Goal: Transaction & Acquisition: Purchase product/service

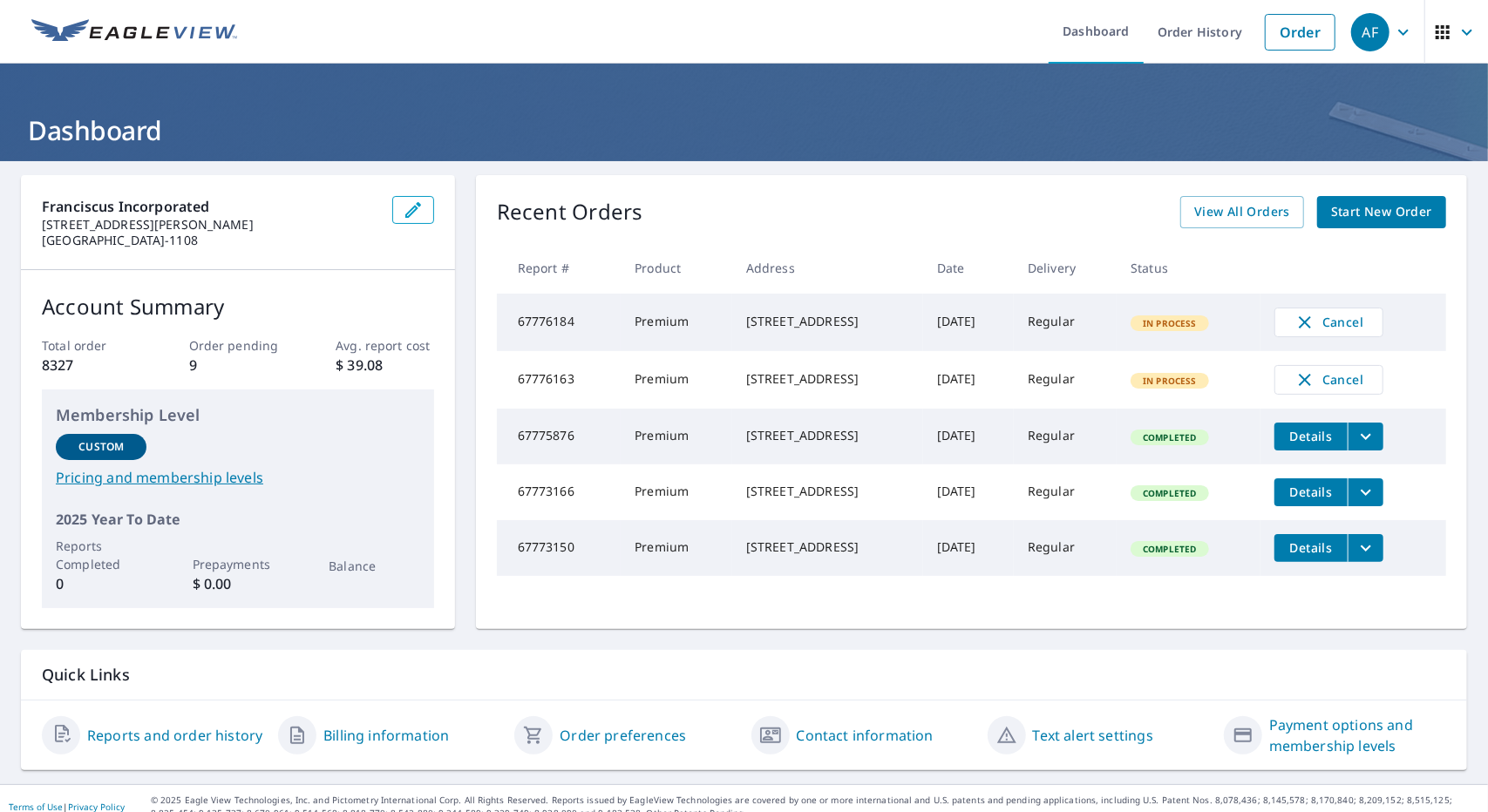
click at [1191, 397] on td "In Process" at bounding box center [1188, 380] width 143 height 58
click at [1276, 39] on link "Order" at bounding box center [1299, 32] width 70 height 37
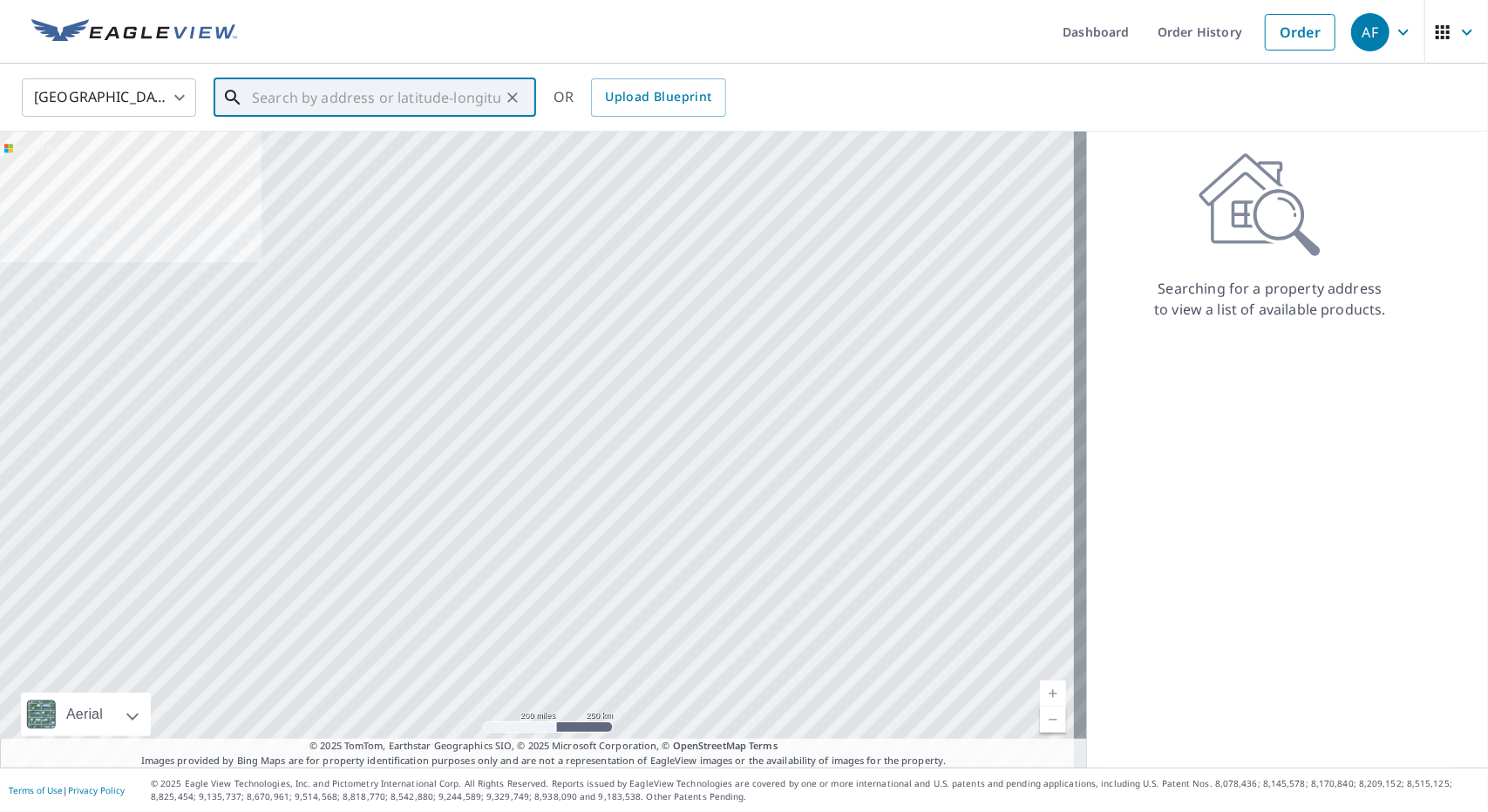
click at [346, 99] on input "text" at bounding box center [376, 97] width 248 height 49
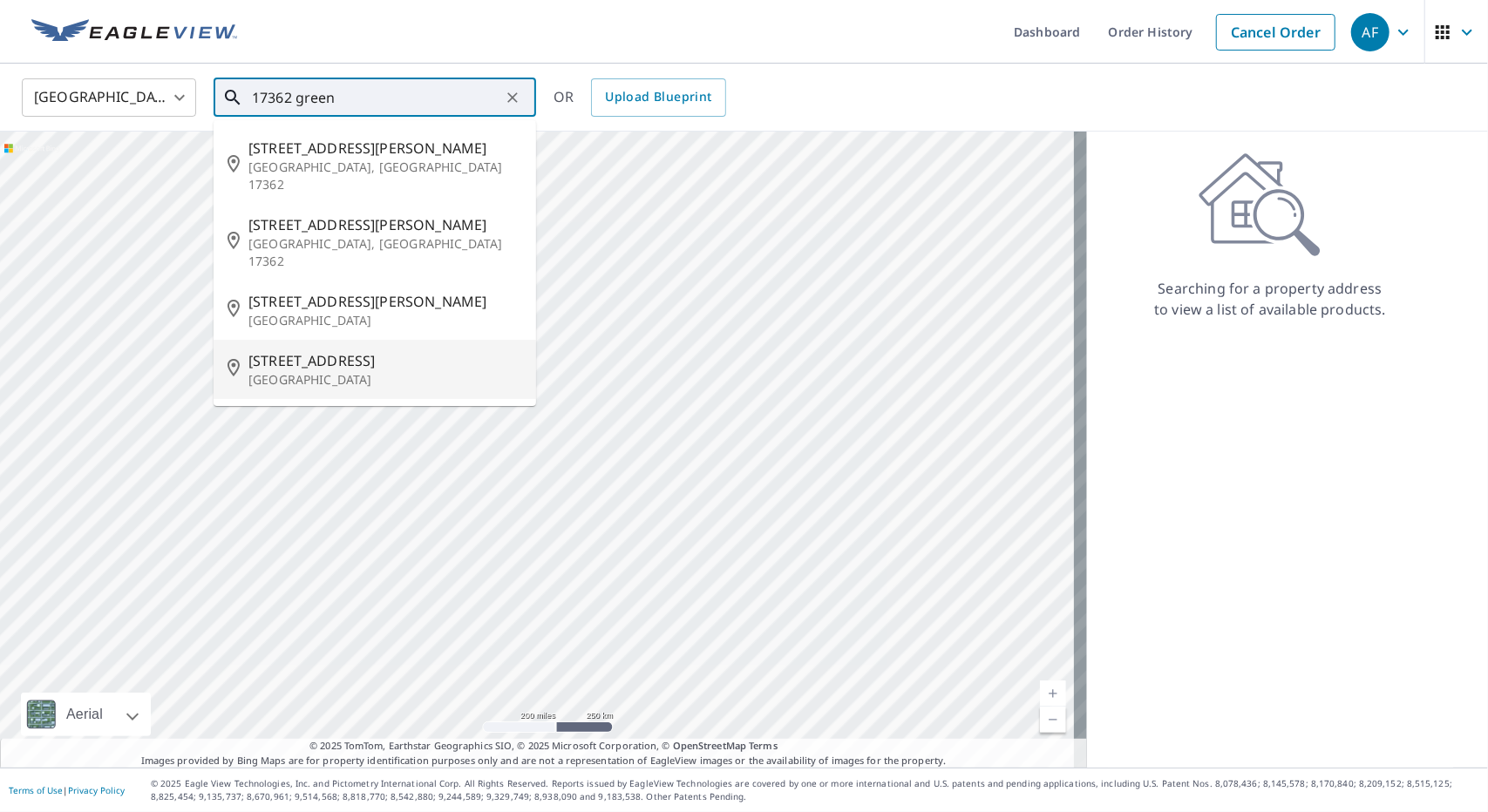
click at [361, 371] on p "[GEOGRAPHIC_DATA]" at bounding box center [385, 380] width 273 height 17
type input "[STREET_ADDRESS]"
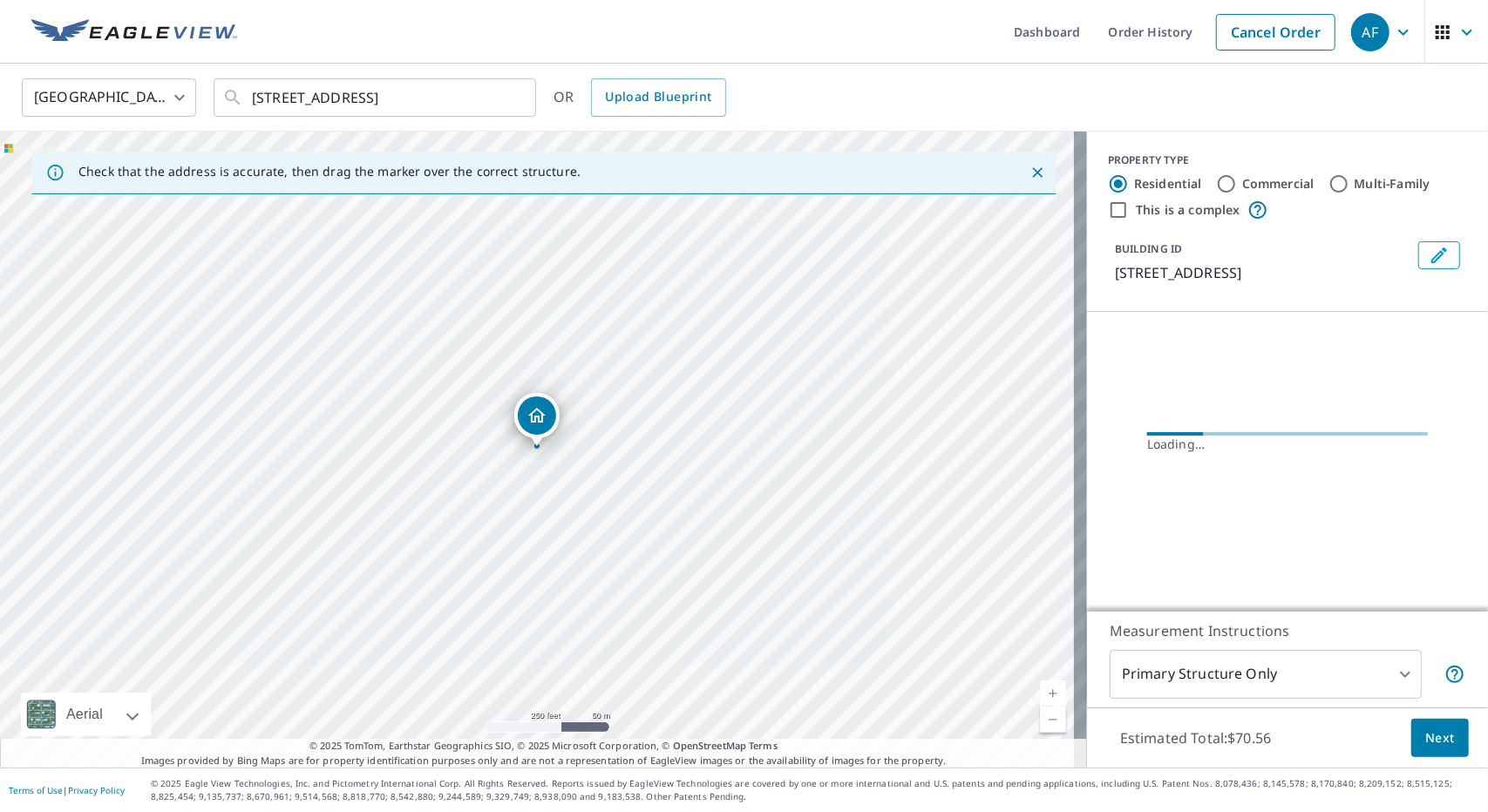
click at [1039, 695] on link "Current Level 17, Zoom In" at bounding box center [1052, 693] width 26 height 26
click at [1039, 695] on link "Current Level 18, Zoom In" at bounding box center [1052, 693] width 26 height 26
click at [1039, 695] on link "Current Level 19, Zoom In" at bounding box center [1052, 693] width 26 height 26
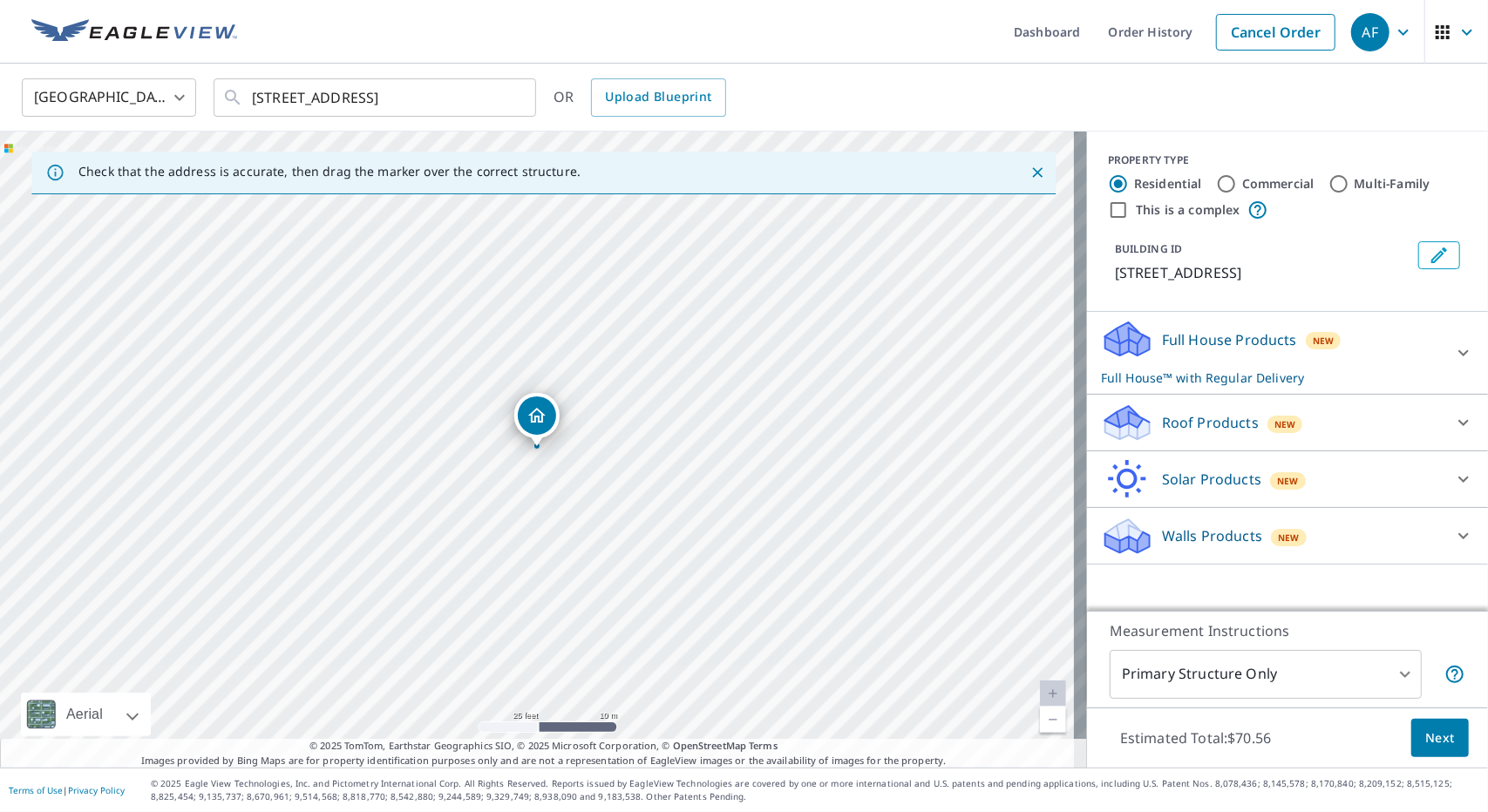
click at [1039, 695] on link "Current Level 20, Zoom In Disabled" at bounding box center [1052, 693] width 26 height 26
click at [1358, 383] on div "Full House Products New Full House™ with Regular Delivery" at bounding box center [1271, 352] width 342 height 68
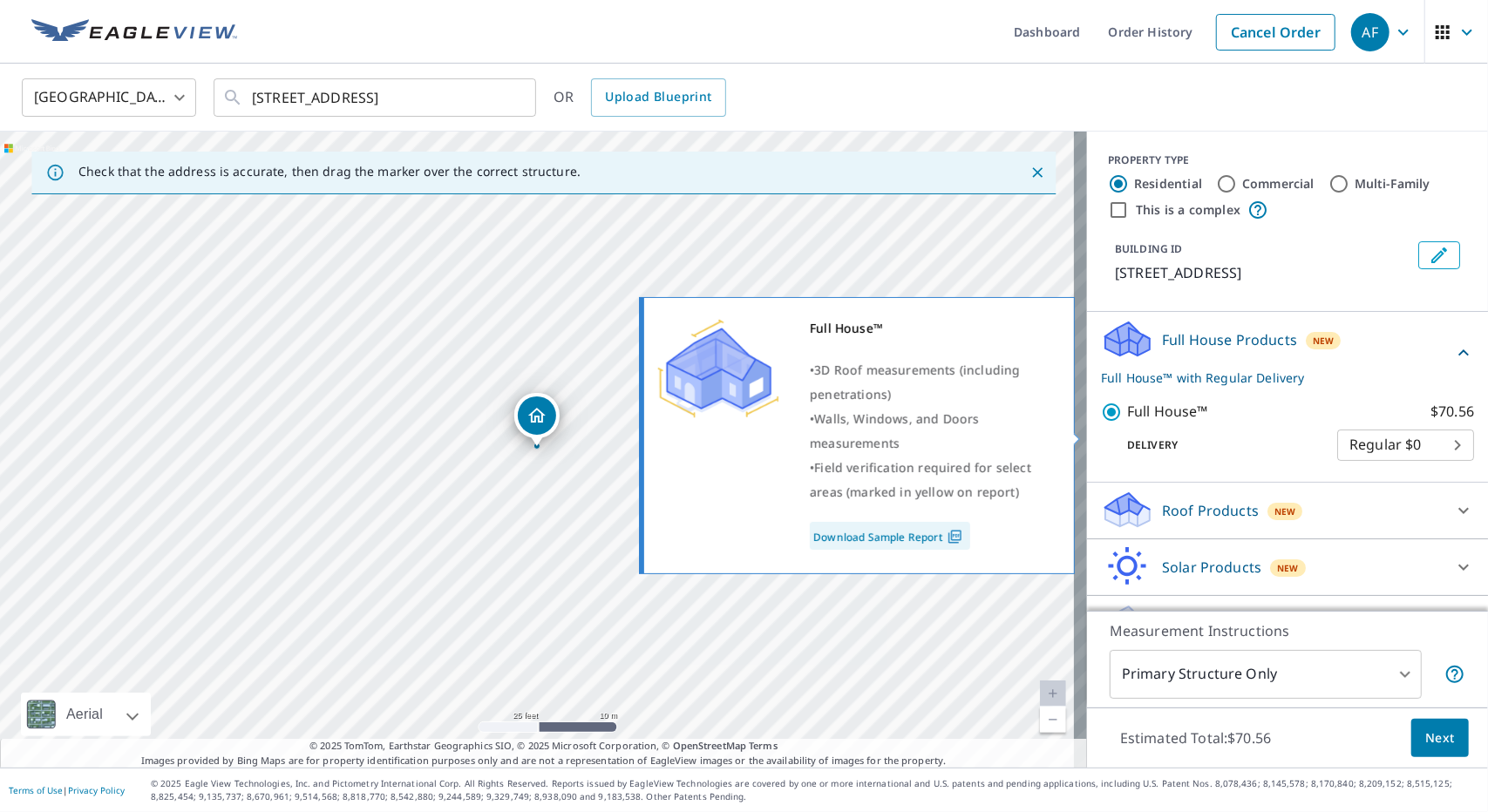
click at [1162, 422] on p "Full House™" at bounding box center [1167, 412] width 81 height 22
click at [1127, 422] on input "Full House™ $70.56" at bounding box center [1114, 413] width 26 height 21
checkbox input "false"
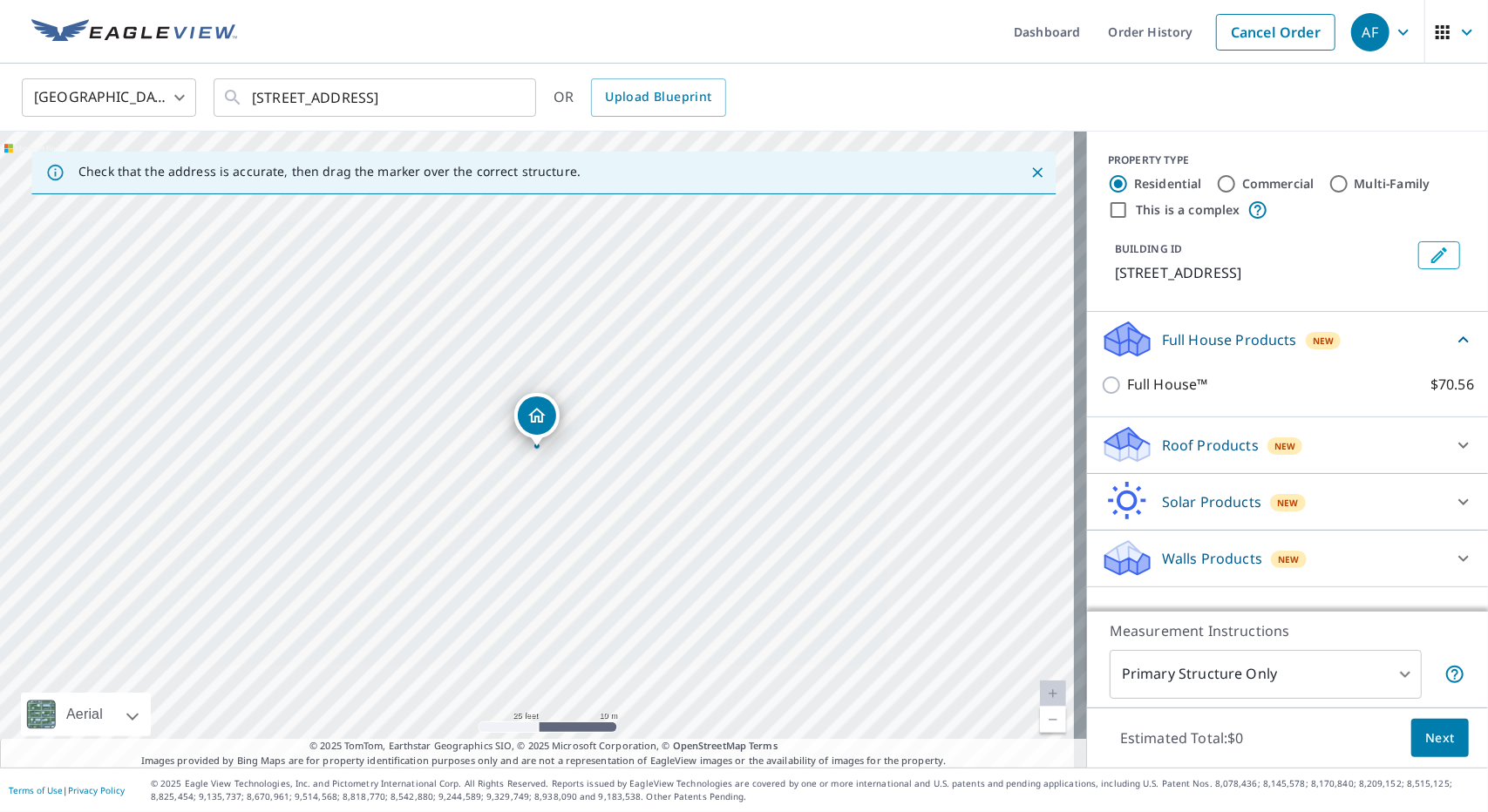
click at [1189, 456] on p "Roof Products" at bounding box center [1210, 445] width 97 height 21
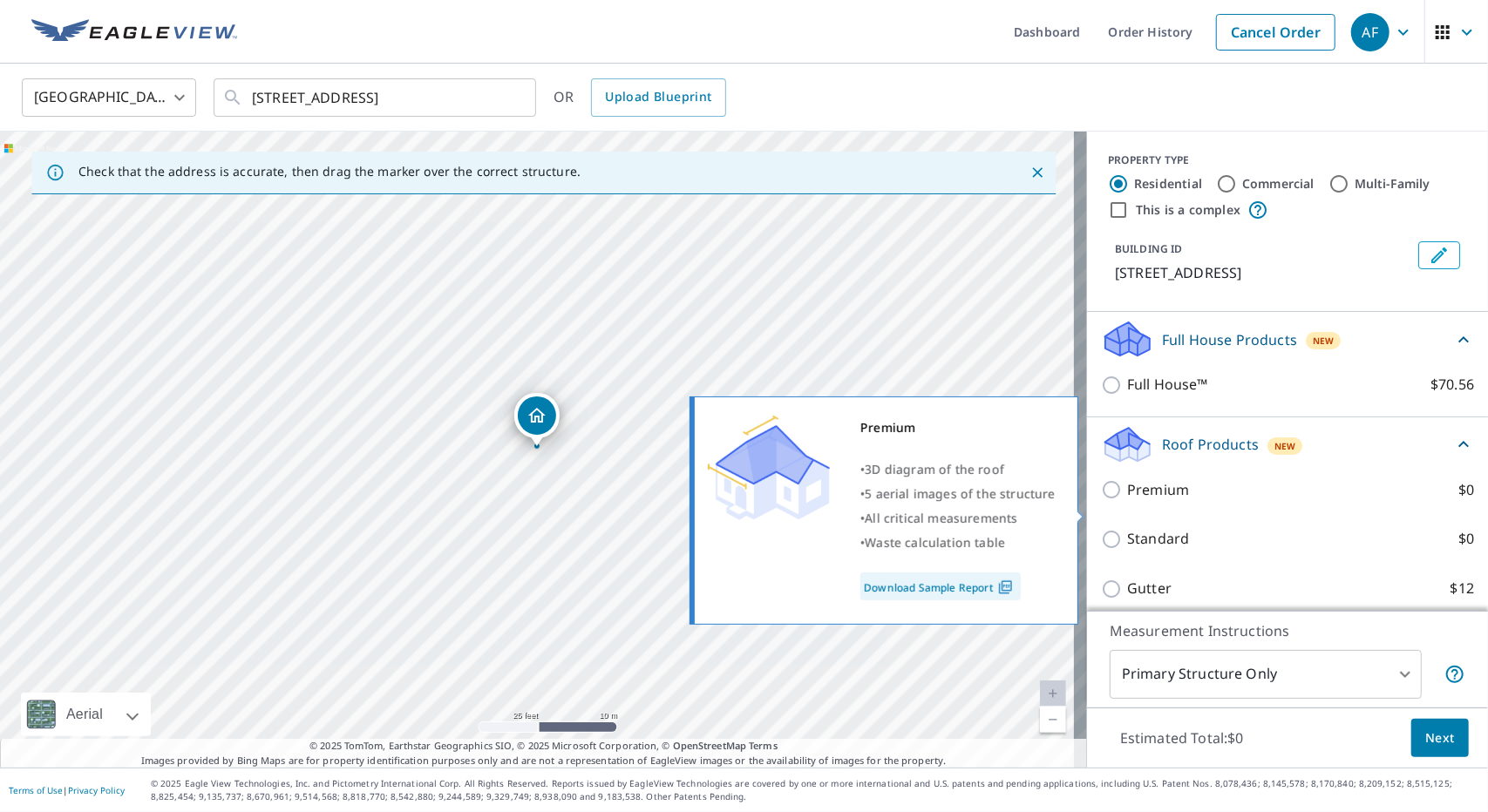
click at [1127, 501] on p "Premium" at bounding box center [1158, 490] width 62 height 22
click at [1125, 500] on input "Premium $0" at bounding box center [1114, 490] width 26 height 21
checkbox input "true"
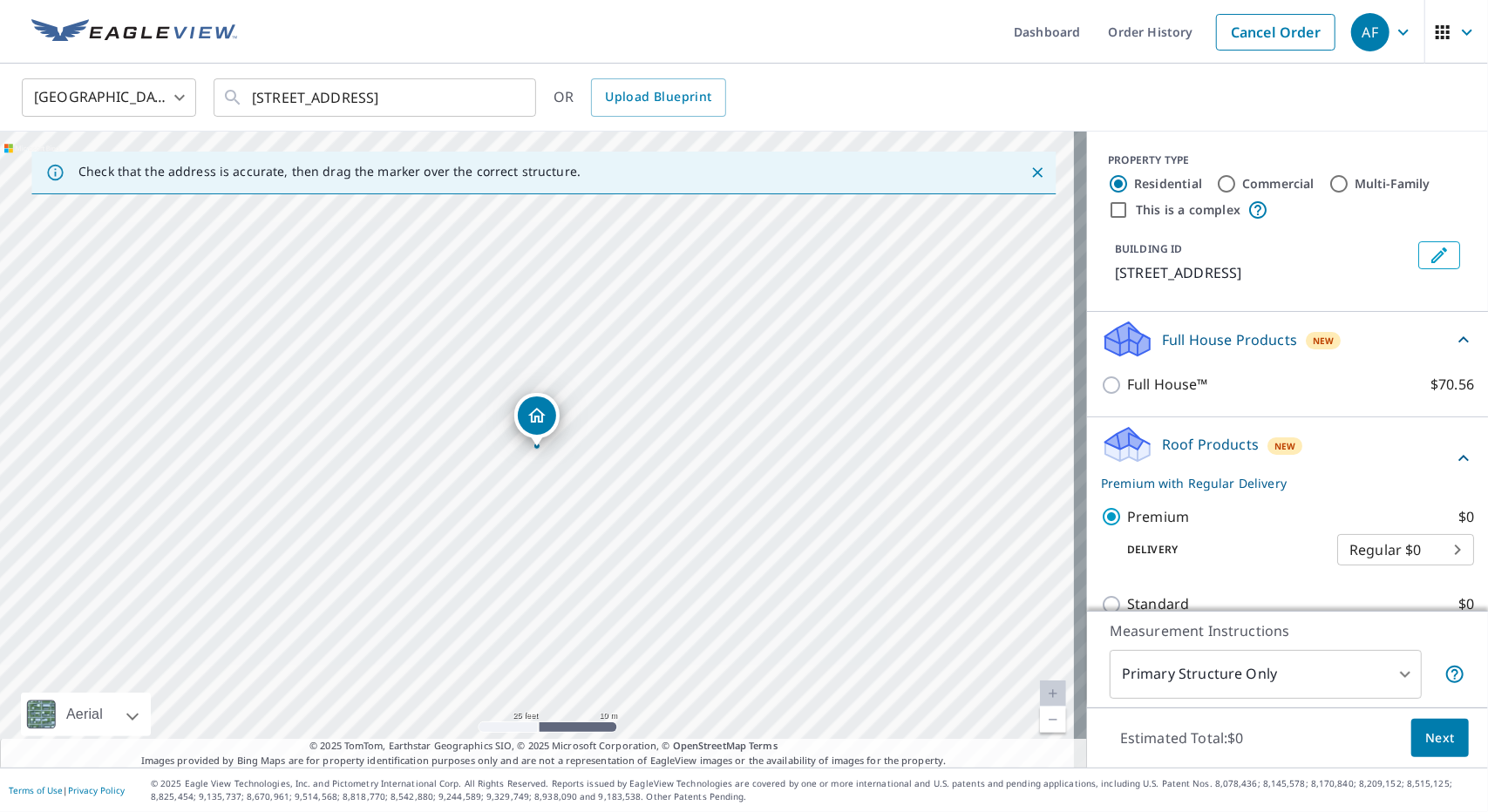
click at [1446, 742] on button "Next" at bounding box center [1440, 738] width 58 height 39
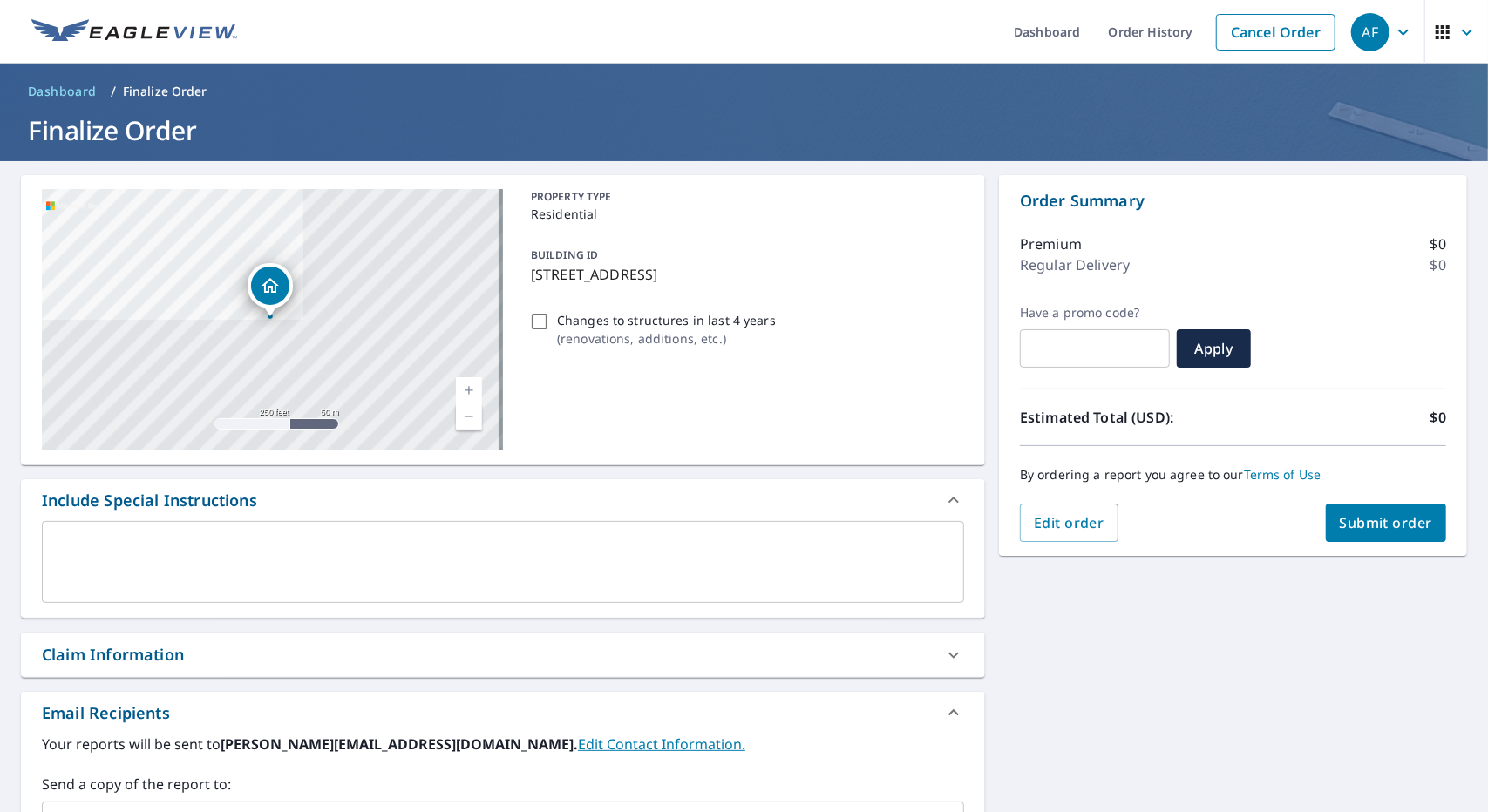
scroll to position [282, 0]
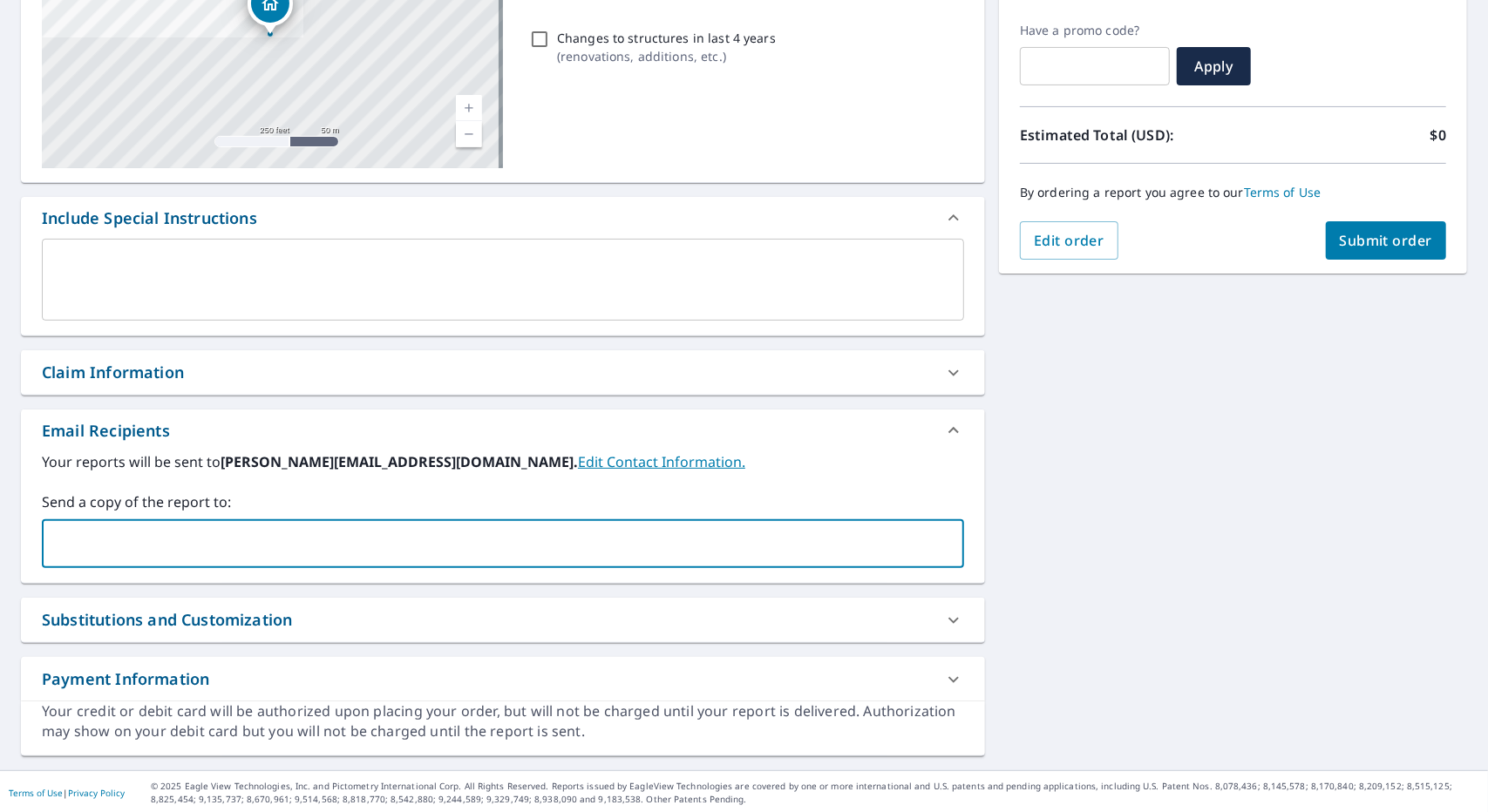
click at [208, 534] on input "text" at bounding box center [490, 544] width 881 height 33
type input "[PERSON_NAME][EMAIL_ADDRESS][DOMAIN_NAME]"
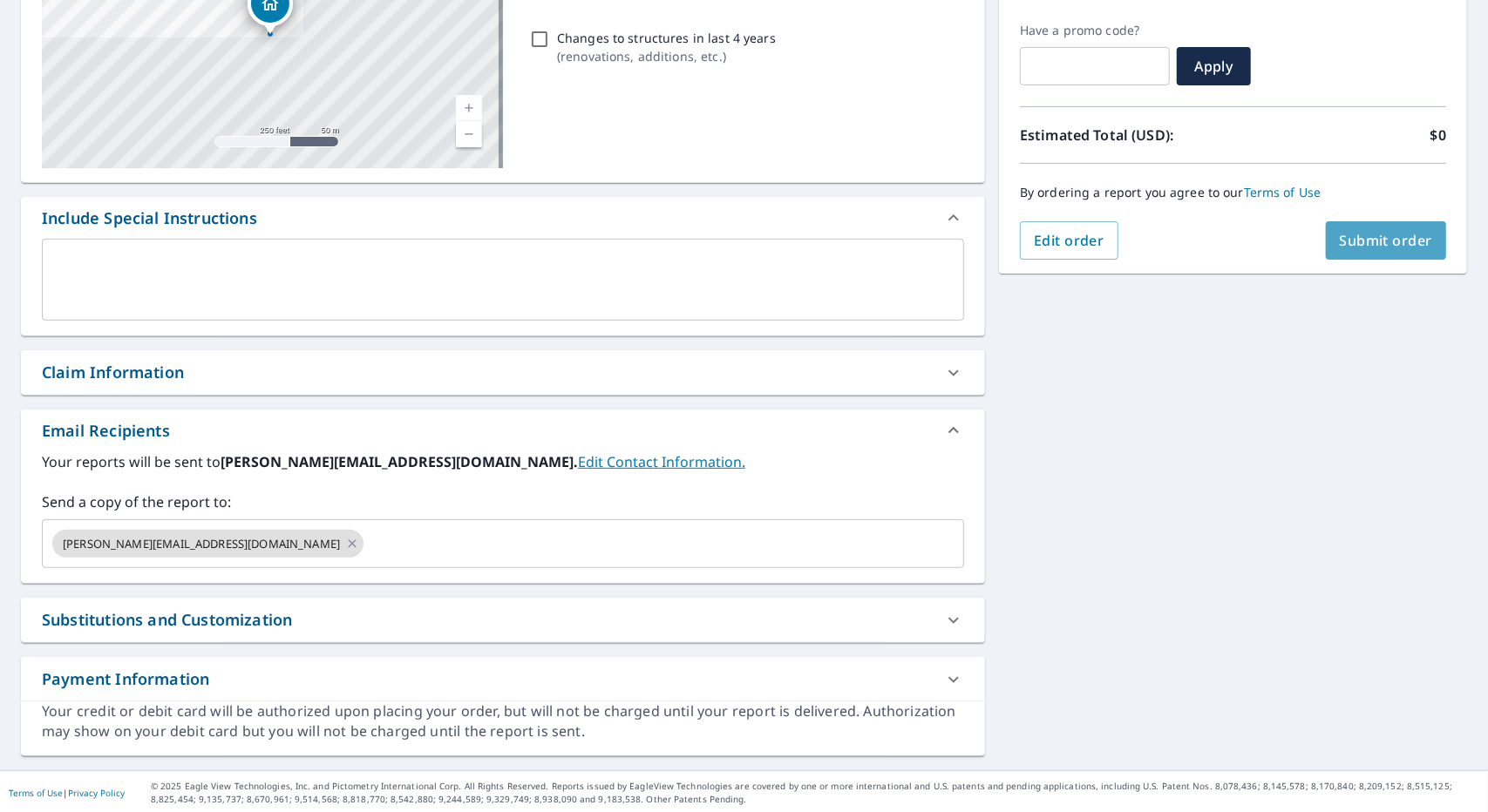
click at [1340, 231] on span "Submit order" at bounding box center [1386, 241] width 93 height 19
checkbox input "true"
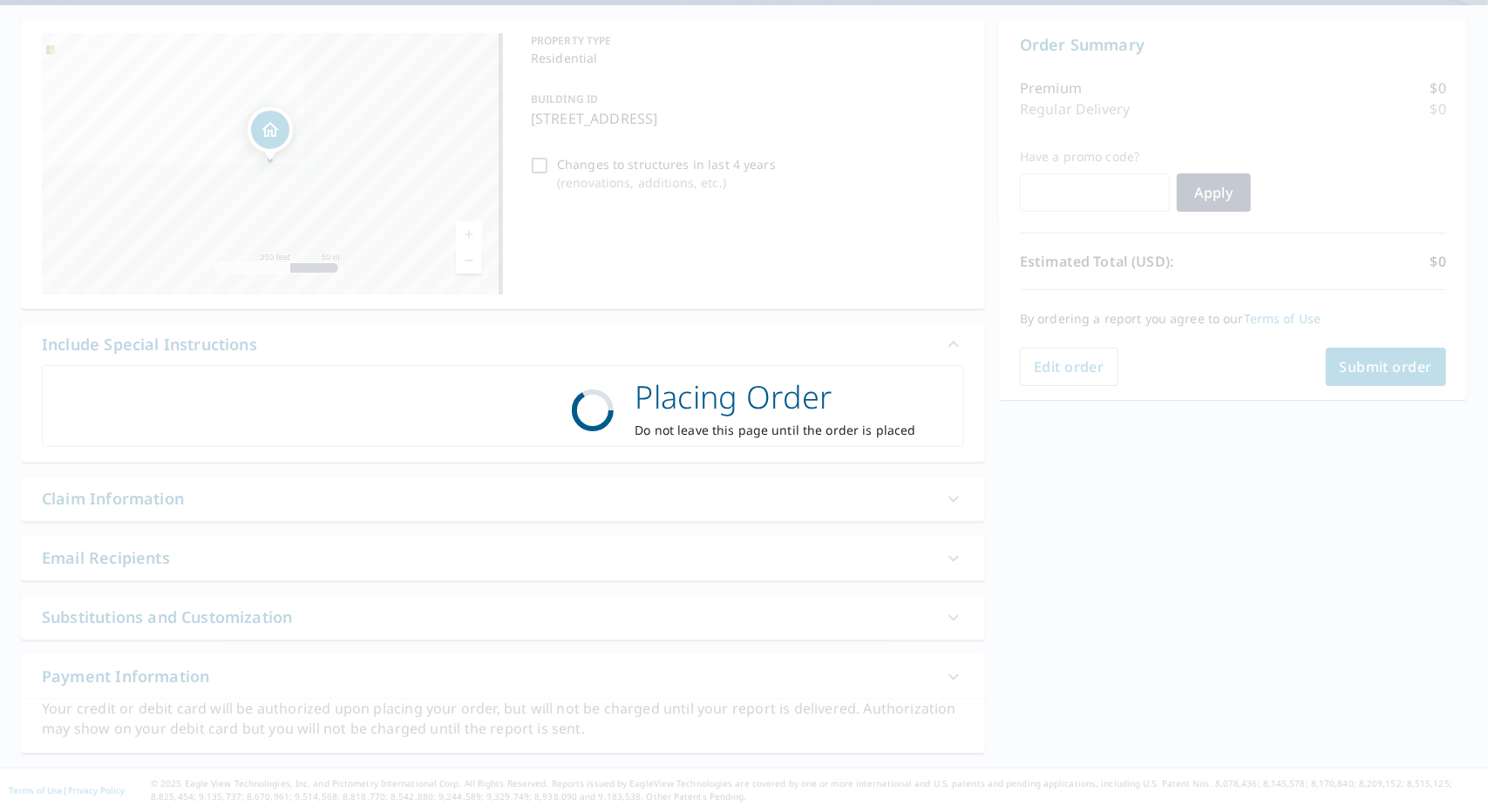
scroll to position [153, 0]
